Goal: Information Seeking & Learning: Learn about a topic

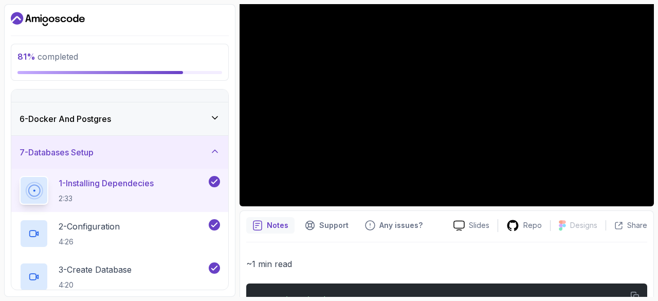
scroll to position [67, 0]
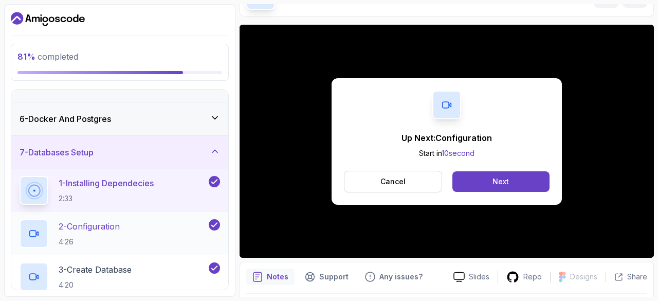
click at [120, 229] on p "2 - Configuration" at bounding box center [89, 226] width 61 height 12
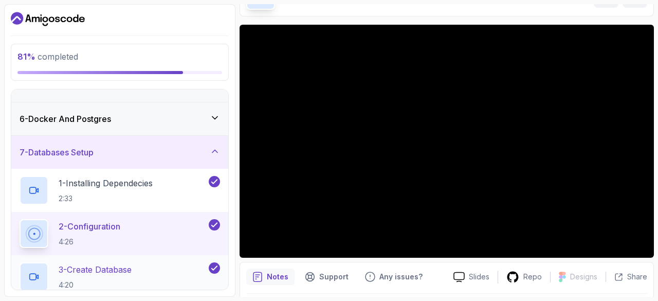
click at [124, 275] on h2 "3 - Create Database 4:20" at bounding box center [95, 276] width 73 height 27
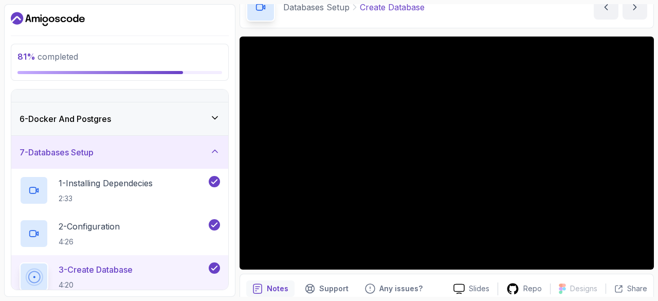
scroll to position [67, 0]
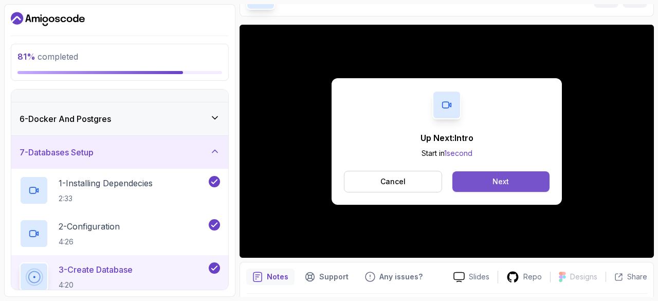
click at [515, 175] on button "Next" at bounding box center [501, 181] width 97 height 21
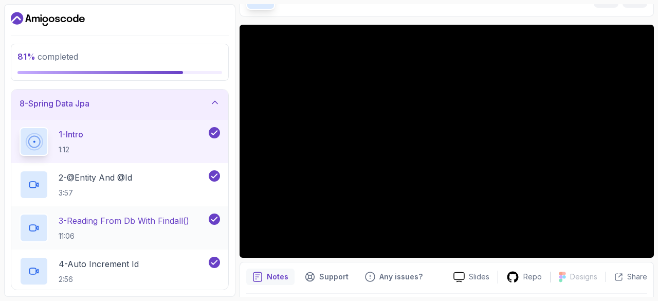
scroll to position [257, 0]
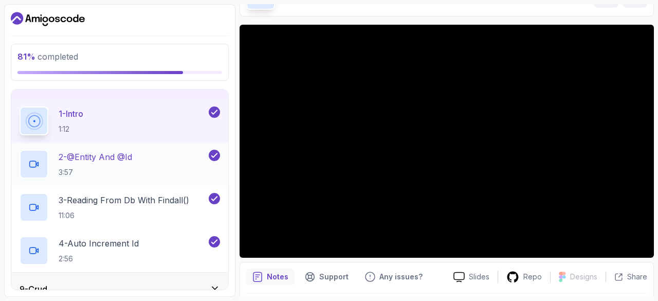
click at [132, 170] on p "3:57" at bounding box center [96, 172] width 74 height 10
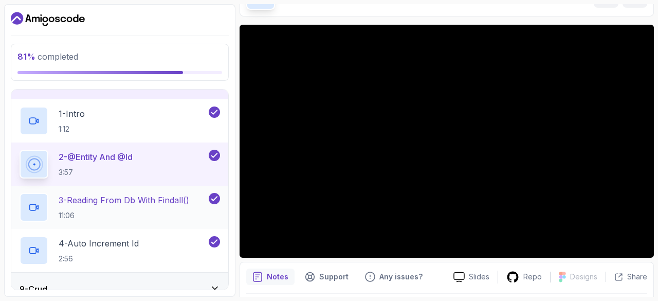
click at [137, 207] on h2 "3 - Reading From Db With Findall() 11:06" at bounding box center [124, 207] width 131 height 27
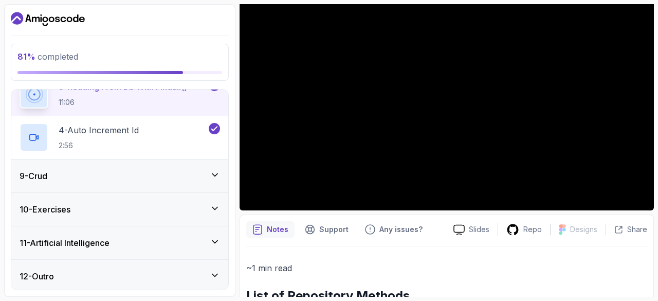
scroll to position [118, 0]
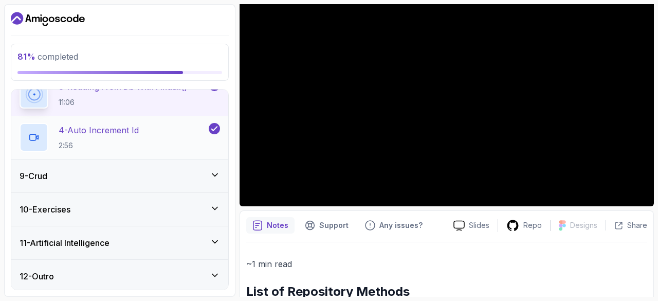
click at [105, 134] on h2 "4 - Auto Increment Id 2:56" at bounding box center [99, 137] width 80 height 27
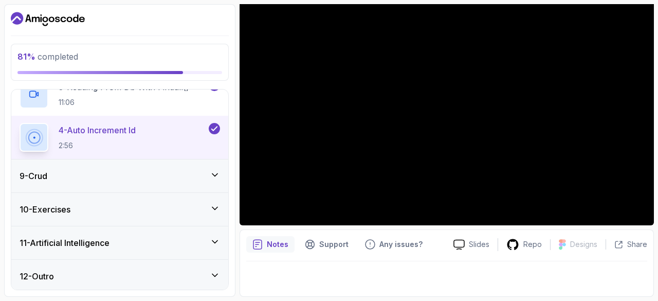
scroll to position [99, 0]
click at [100, 170] on div "9 - Crud" at bounding box center [120, 176] width 201 height 12
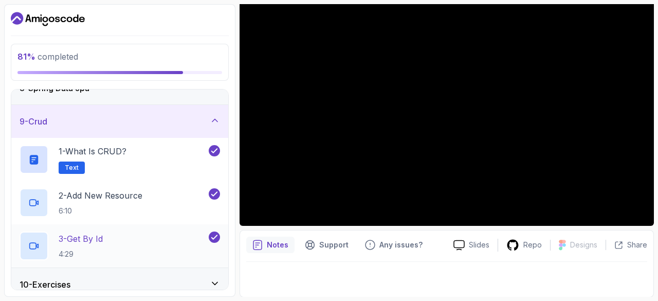
scroll to position [300, 0]
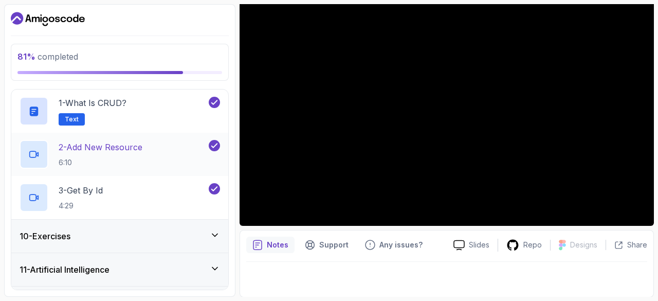
click at [137, 149] on p "2 - Add New Resource" at bounding box center [101, 147] width 84 height 12
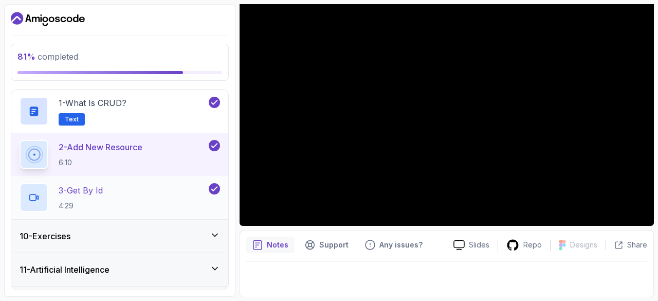
click at [96, 187] on p "3 - Get By Id" at bounding box center [81, 190] width 44 height 12
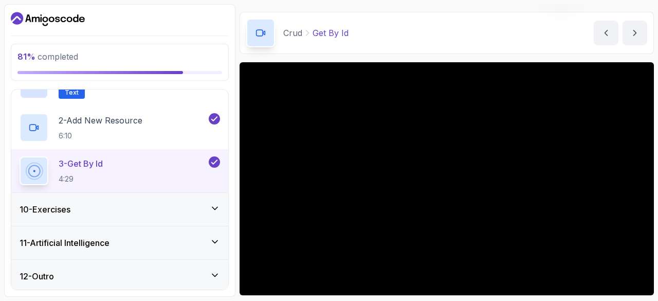
scroll to position [99, 0]
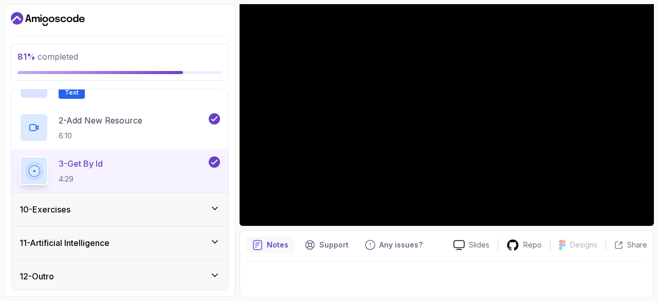
click at [99, 238] on h3 "11 - Artificial Intelligence" at bounding box center [65, 243] width 90 height 12
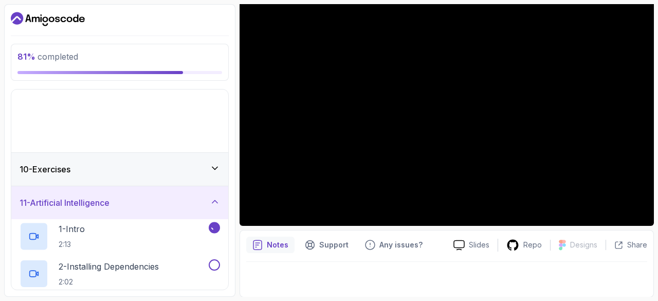
scroll to position [198, 0]
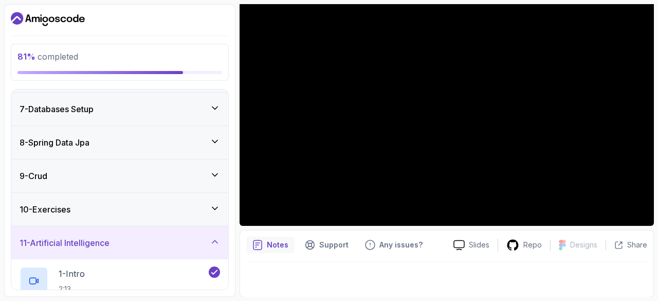
click at [112, 206] on div "10 - Exercises" at bounding box center [120, 209] width 201 height 12
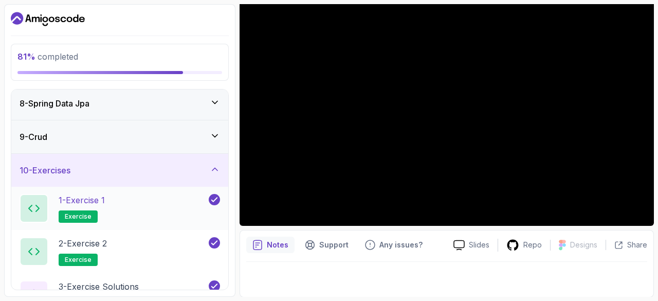
scroll to position [300, 0]
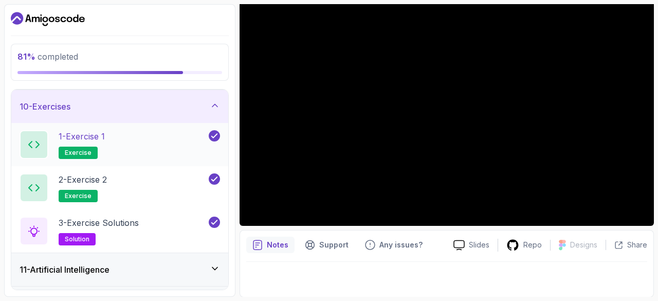
click at [139, 135] on div "1 - Exercise 1 exercise" at bounding box center [113, 144] width 187 height 29
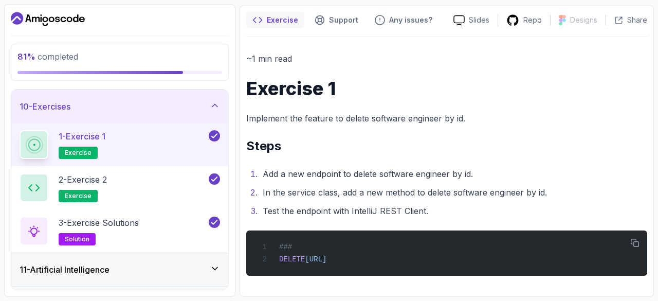
scroll to position [86, 0]
click at [593, 153] on h2 "Steps" at bounding box center [446, 146] width 401 height 16
click at [617, 127] on div "~1 min read Exercise 1 Implement the feature to delete software engineer by id.…" at bounding box center [446, 163] width 401 height 224
click at [132, 177] on div "2 - Exercise 2 exercise" at bounding box center [113, 187] width 187 height 29
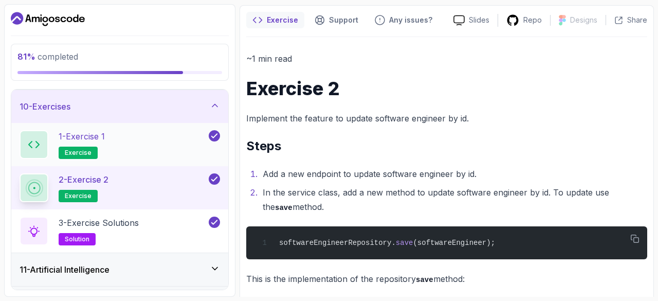
click at [117, 139] on div "1 - Exercise 1 exercise" at bounding box center [113, 144] width 187 height 29
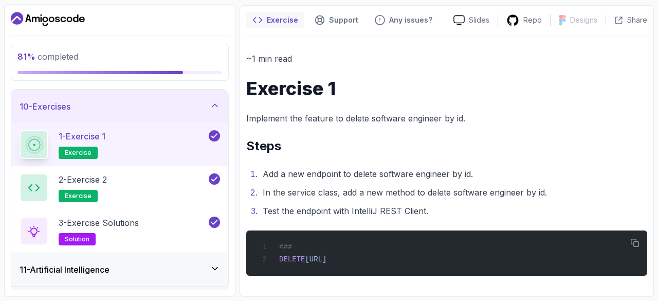
click at [479, 187] on li "In the service class, add a new method to delete software engineer by id." at bounding box center [454, 192] width 388 height 14
click at [503, 262] on div "### DELETE [URL]" at bounding box center [447, 253] width 385 height 33
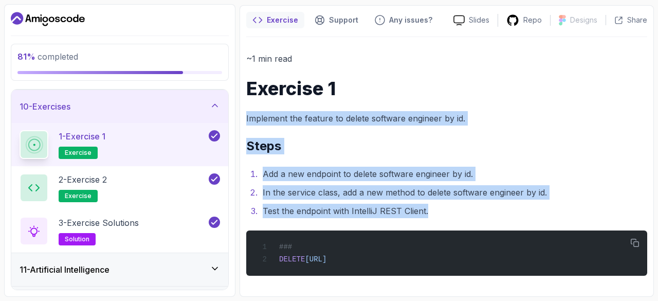
drag, startPoint x: 654, startPoint y: 74, endPoint x: 438, endPoint y: 197, distance: 248.8
click at [456, 199] on section "81 % completed 1 - Intro 2 - Intro To Spring And Spring Boot 3 - Environment Se…" at bounding box center [329, 150] width 658 height 301
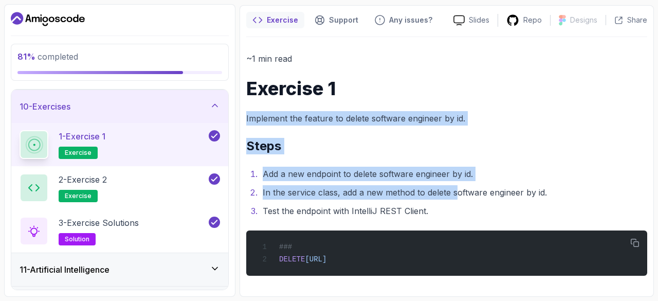
click at [446, 135] on div "~1 min read Exercise 1 Implement the feature to delete software engineer by id.…" at bounding box center [446, 163] width 401 height 224
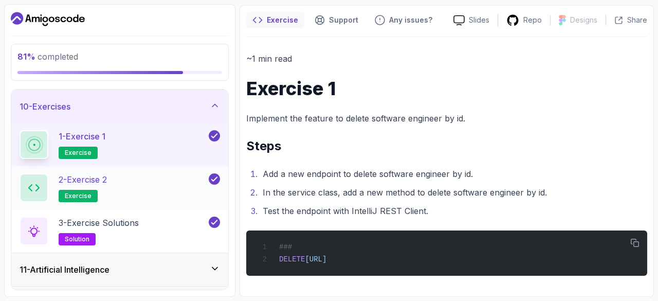
click at [142, 187] on div "2 - Exercise 2 exercise" at bounding box center [113, 187] width 187 height 29
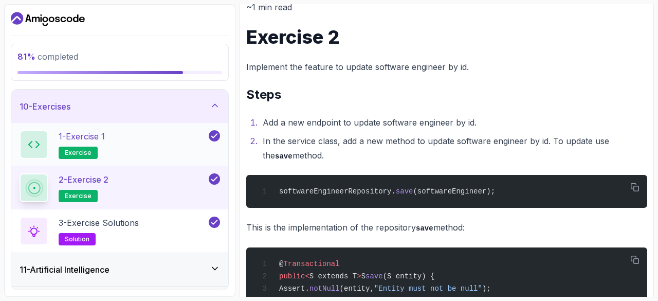
scroll to position [86, 0]
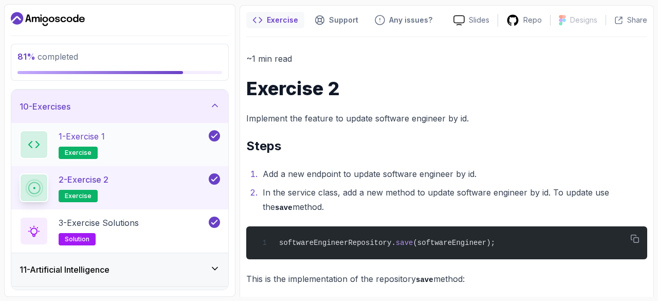
click at [139, 161] on div "1 - Exercise 1 exercise" at bounding box center [119, 144] width 217 height 43
click at [148, 146] on div "1 - Exercise 1 exercise" at bounding box center [113, 144] width 187 height 29
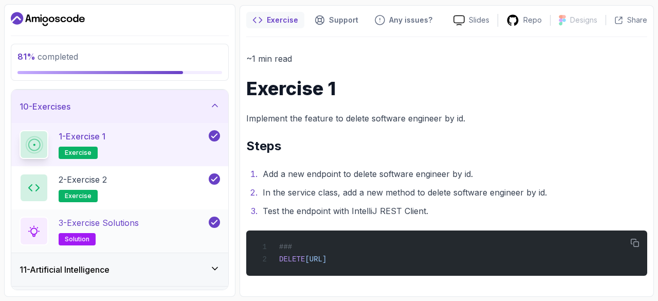
click at [119, 228] on h2 "3 - Exercise Solutions solution" at bounding box center [99, 231] width 80 height 29
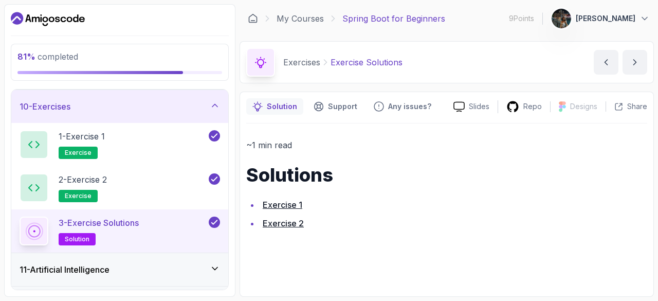
click at [288, 204] on link "Exercise 1" at bounding box center [283, 205] width 40 height 10
click at [122, 194] on div "2 - Exercise 2 exercise" at bounding box center [113, 187] width 187 height 29
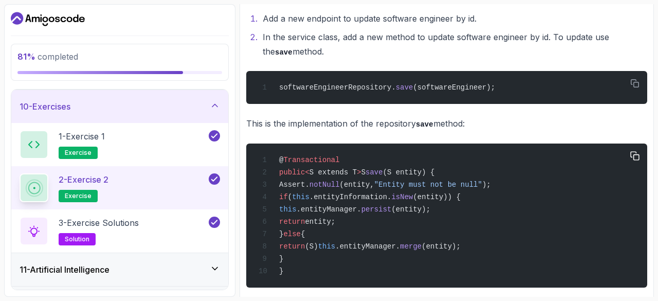
scroll to position [309, 0]
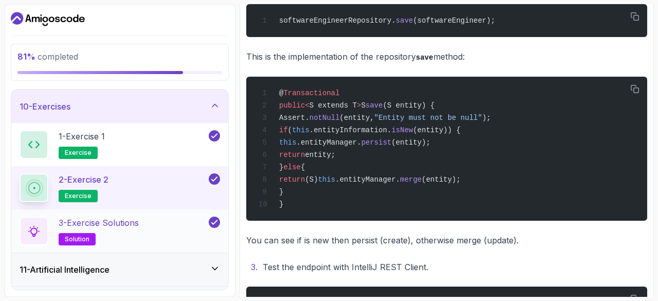
click at [130, 236] on h2 "3 - Exercise Solutions solution" at bounding box center [99, 231] width 80 height 29
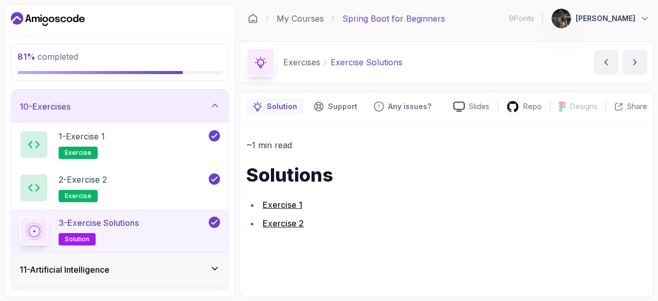
click at [274, 223] on link "Exercise 2" at bounding box center [283, 223] width 41 height 10
